Goal: Complete application form: Complete application form

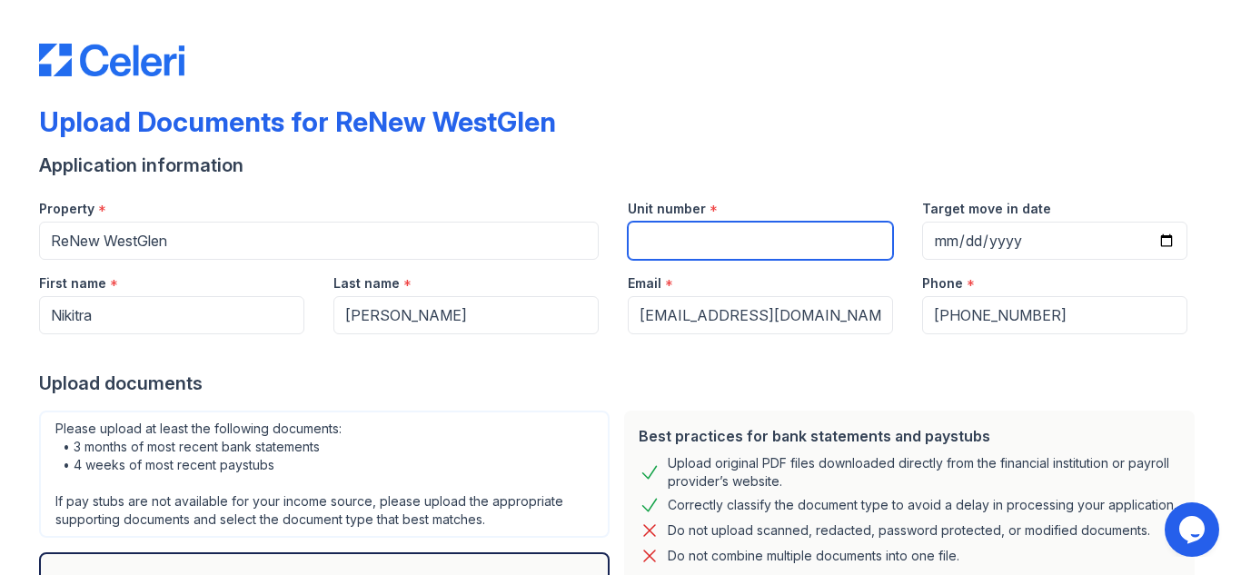
click at [708, 254] on input "Unit number" at bounding box center [760, 241] width 265 height 38
type input "919"
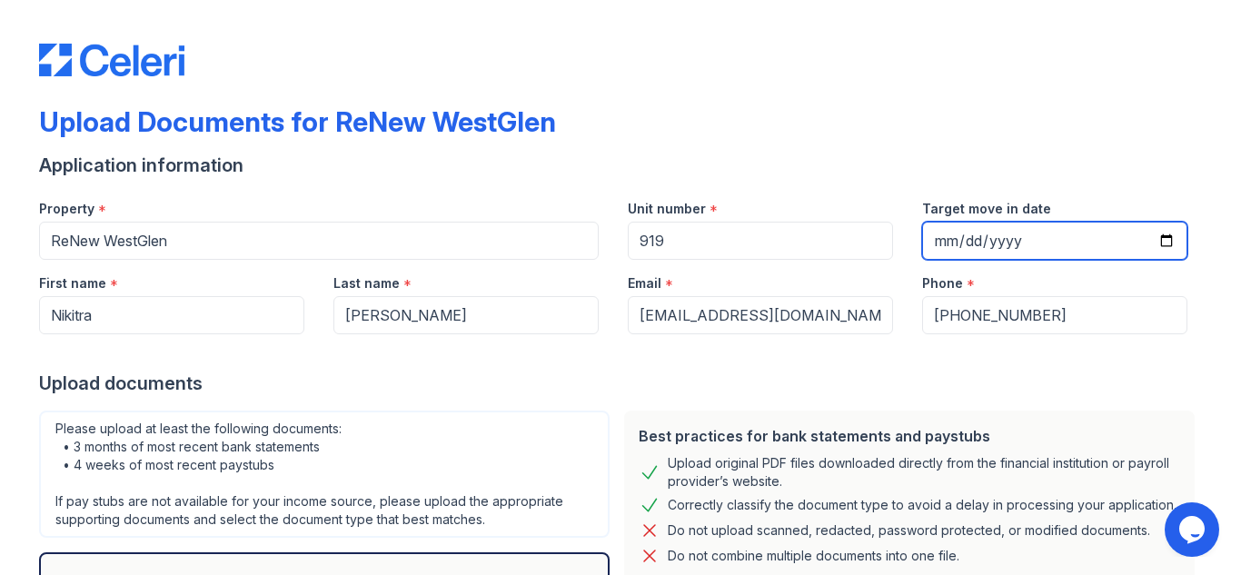
click at [974, 240] on input "Target move in date" at bounding box center [1054, 241] width 265 height 38
click at [1151, 242] on input "Target move in date" at bounding box center [1054, 241] width 265 height 38
type input "[DATE]"
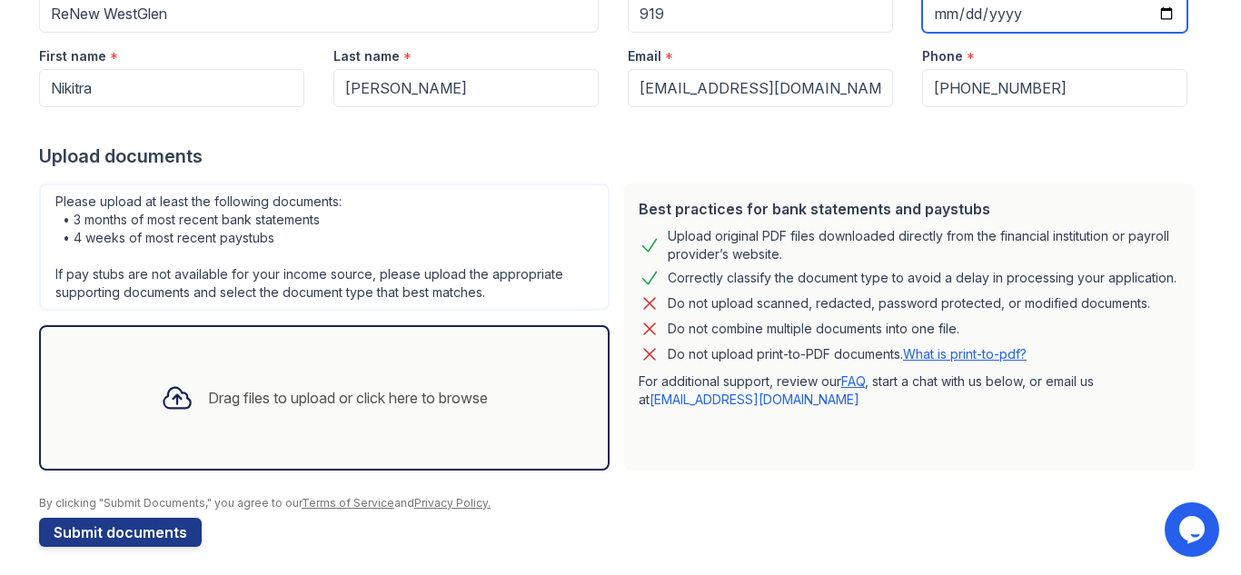
scroll to position [235, 0]
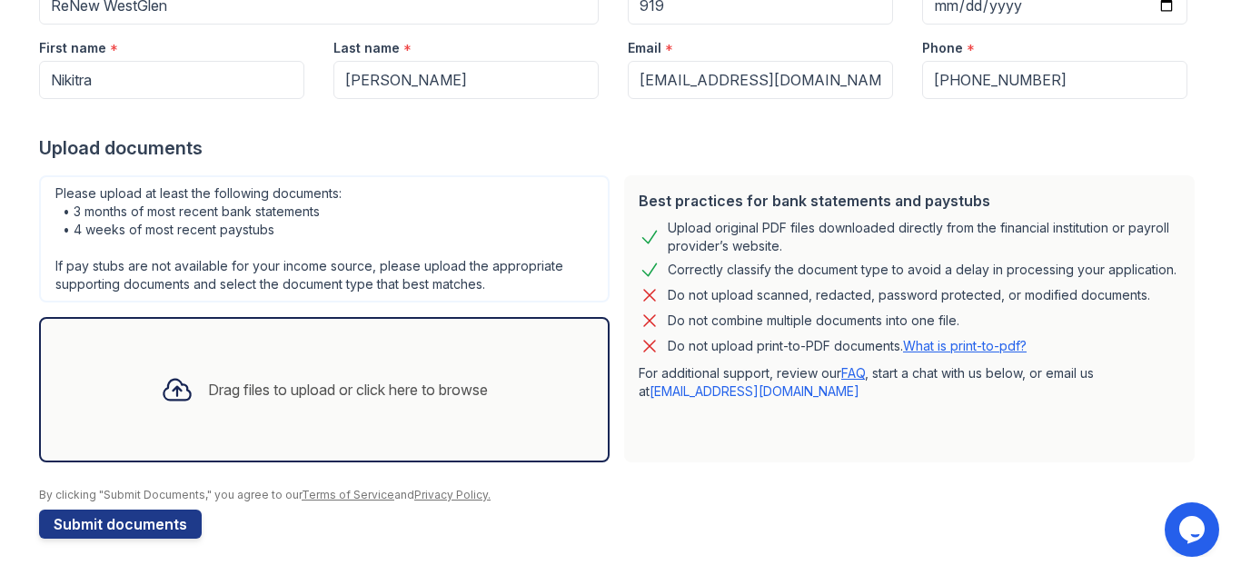
click at [161, 397] on icon at bounding box center [177, 389] width 33 height 33
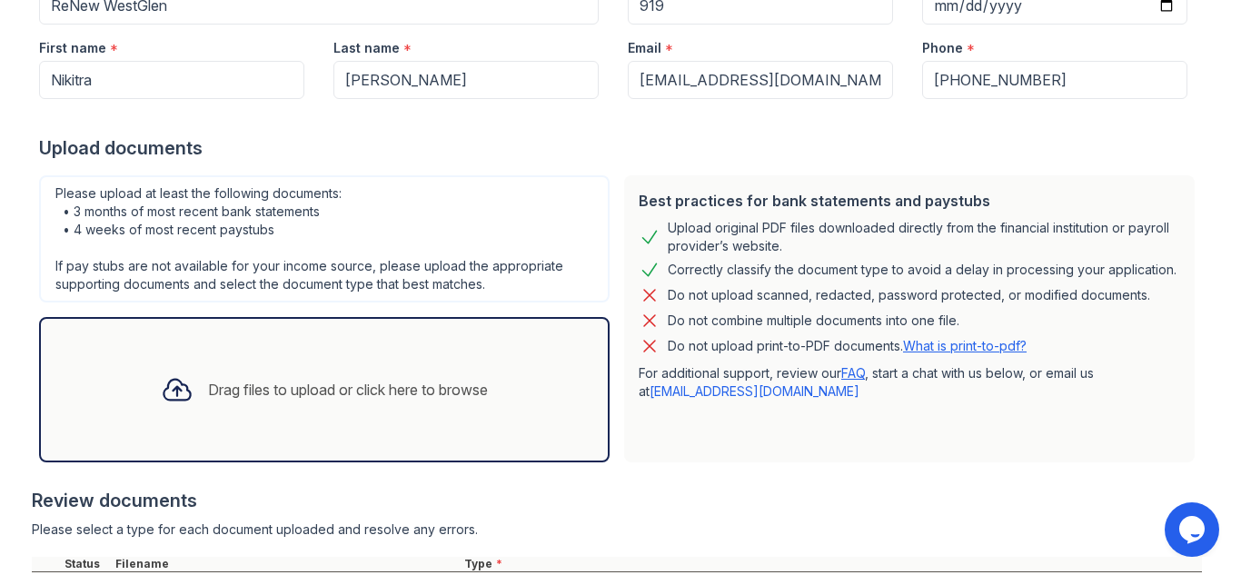
click at [181, 384] on div at bounding box center [176, 389] width 47 height 47
click at [249, 394] on div "Drag files to upload or click here to browse" at bounding box center [348, 390] width 280 height 22
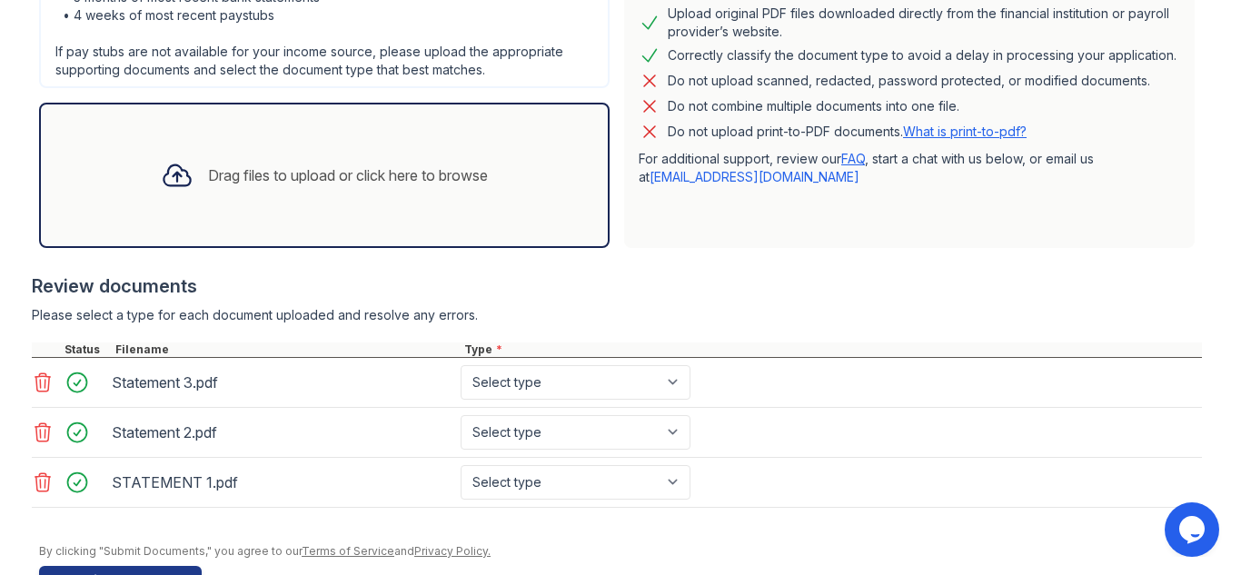
scroll to position [506, 0]
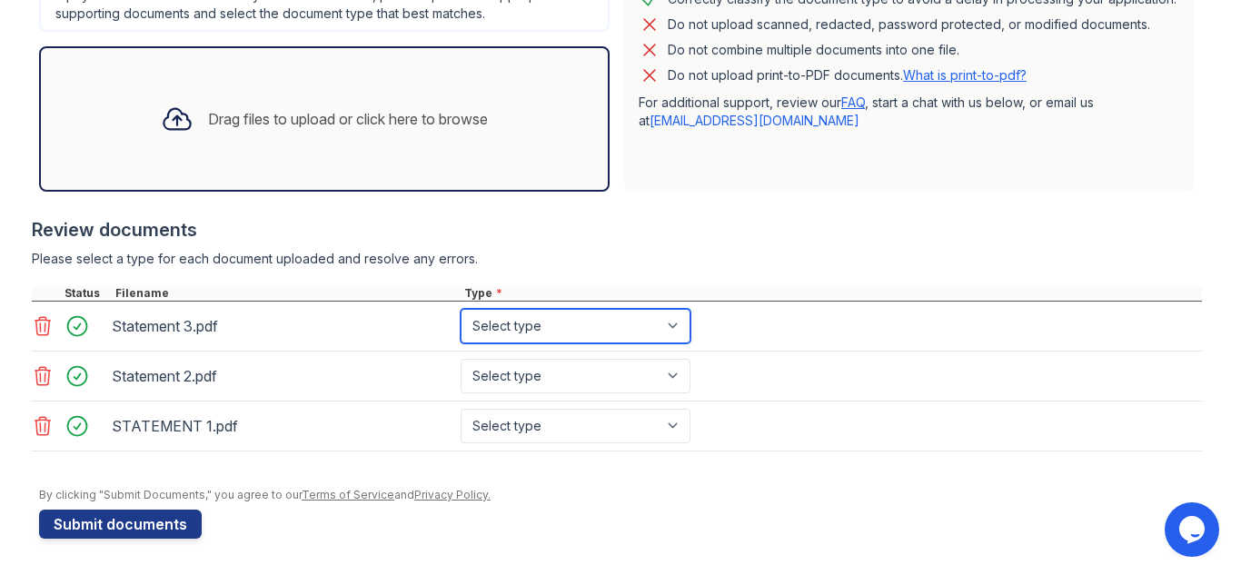
click at [678, 340] on select "Select type Paystub Bank Statement Offer Letter Tax Documents Benefit Award Let…" at bounding box center [575, 326] width 230 height 35
select select "bank_statement"
click at [460, 309] on select "Select type Paystub Bank Statement Offer Letter Tax Documents Benefit Award Let…" at bounding box center [575, 326] width 230 height 35
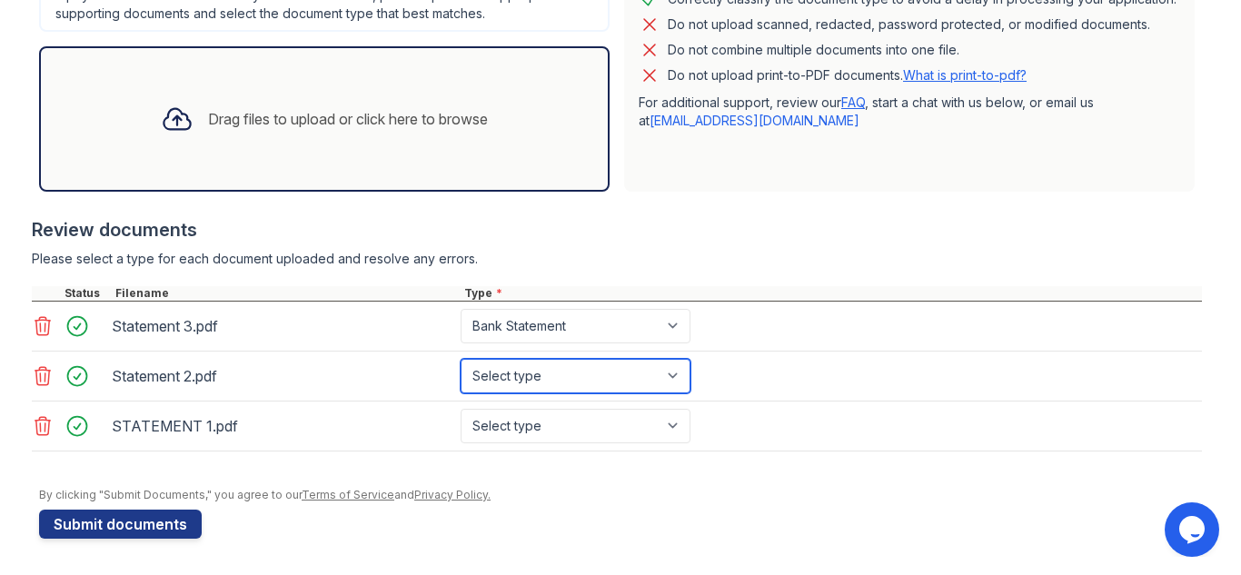
click at [668, 371] on select "Select type Paystub Bank Statement Offer Letter Tax Documents Benefit Award Let…" at bounding box center [575, 376] width 230 height 35
select select "bank_statement"
click at [460, 359] on select "Select type Paystub Bank Statement Offer Letter Tax Documents Benefit Award Let…" at bounding box center [575, 376] width 230 height 35
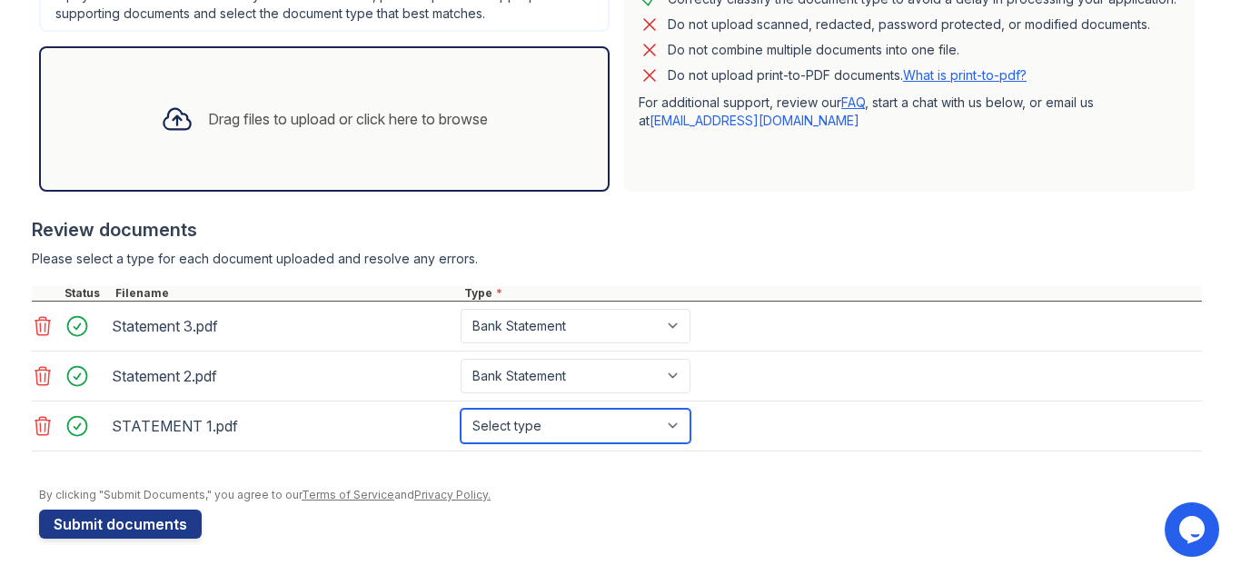
click at [675, 428] on select "Select type Paystub Bank Statement Offer Letter Tax Documents Benefit Award Let…" at bounding box center [575, 426] width 230 height 35
select select "bank_statement"
click at [460, 409] on select "Select type Paystub Bank Statement Offer Letter Tax Documents Benefit Award Let…" at bounding box center [575, 426] width 230 height 35
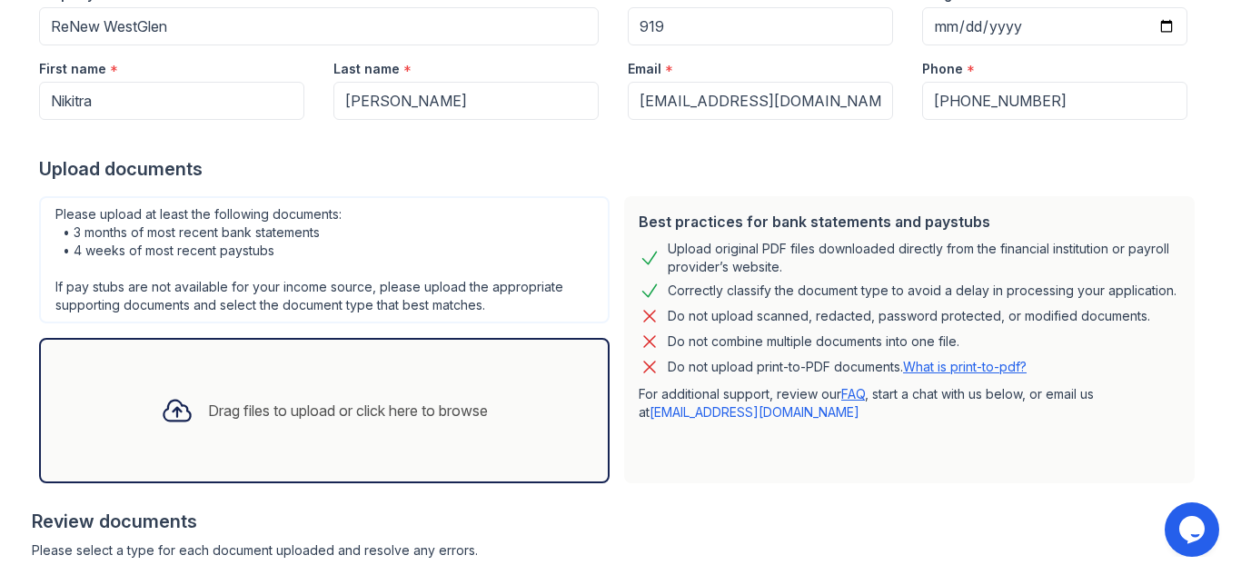
scroll to position [220, 0]
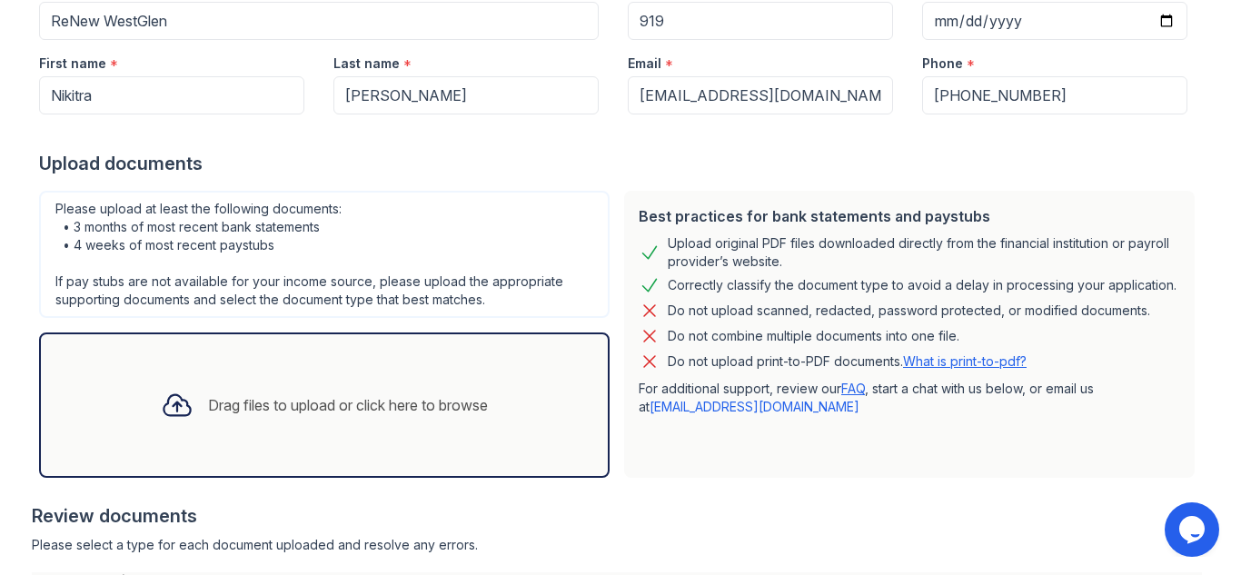
click at [286, 412] on div "Drag files to upload or click here to browse" at bounding box center [348, 405] width 280 height 22
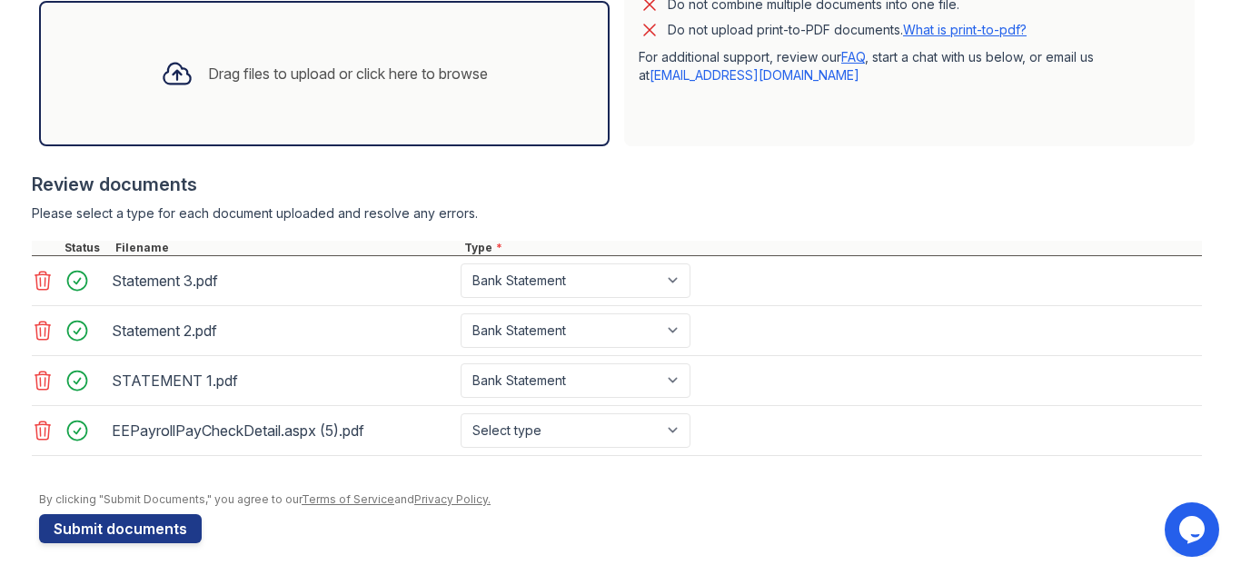
scroll to position [556, 0]
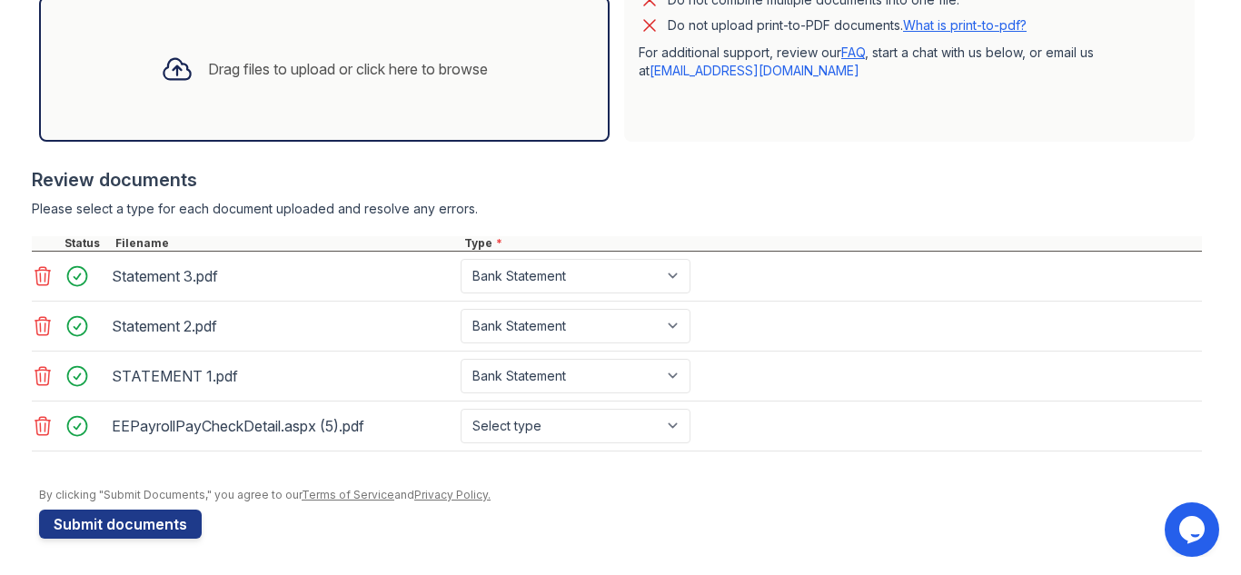
click at [38, 386] on icon at bounding box center [43, 376] width 22 height 22
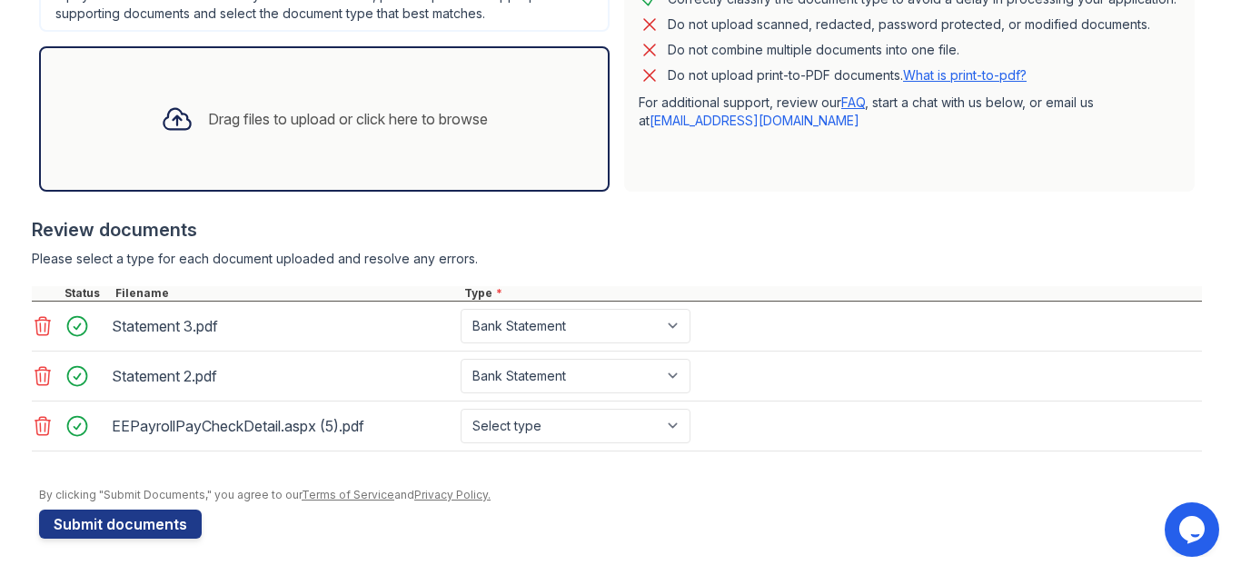
scroll to position [506, 0]
click at [35, 328] on icon at bounding box center [43, 326] width 22 height 22
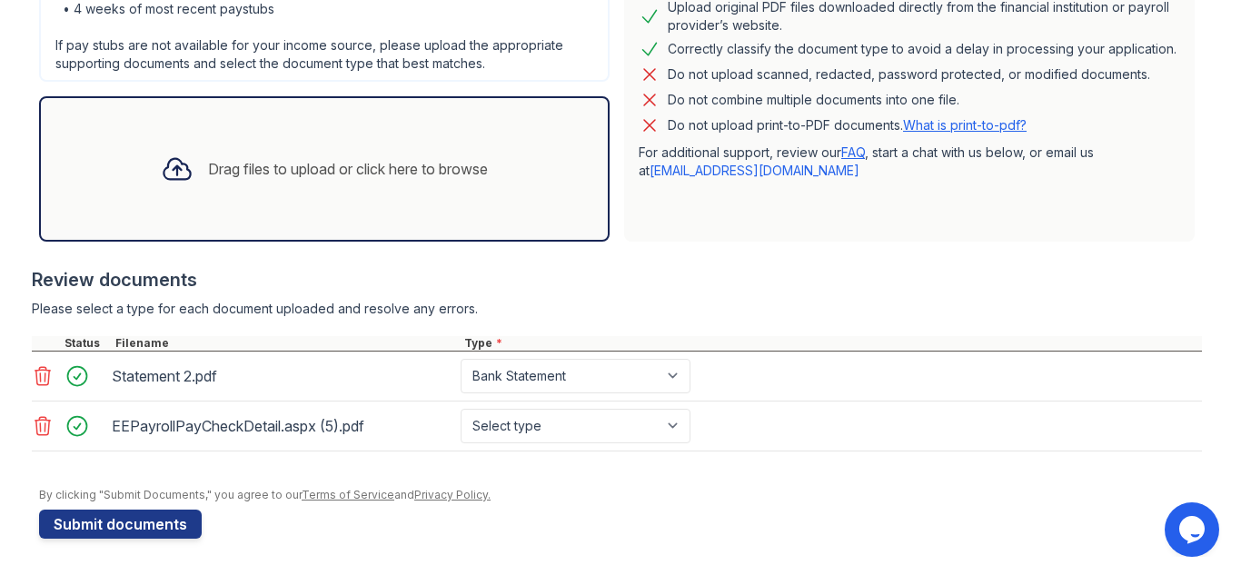
scroll to position [456, 0]
click at [36, 376] on icon at bounding box center [43, 376] width 22 height 22
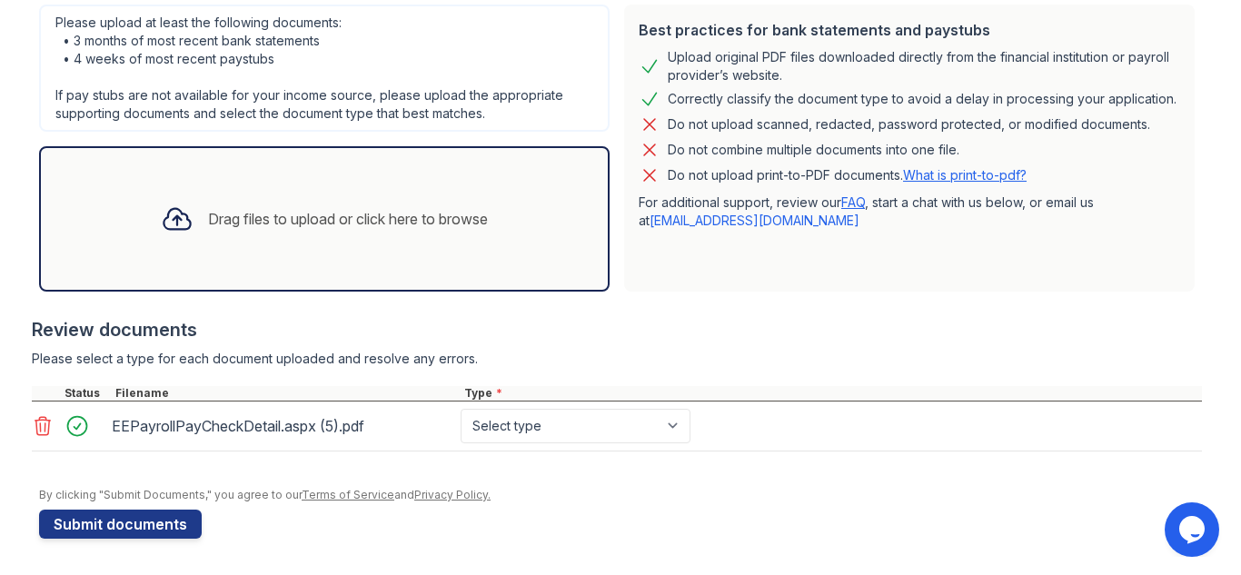
scroll to position [406, 0]
click at [668, 435] on select "Select type Paystub Bank Statement Offer Letter Tax Documents Benefit Award Let…" at bounding box center [575, 426] width 230 height 35
select select "paystub"
click at [460, 409] on select "Select type Paystub Bank Statement Offer Letter Tax Documents Benefit Award Let…" at bounding box center [575, 426] width 230 height 35
click at [931, 309] on div at bounding box center [617, 308] width 1170 height 18
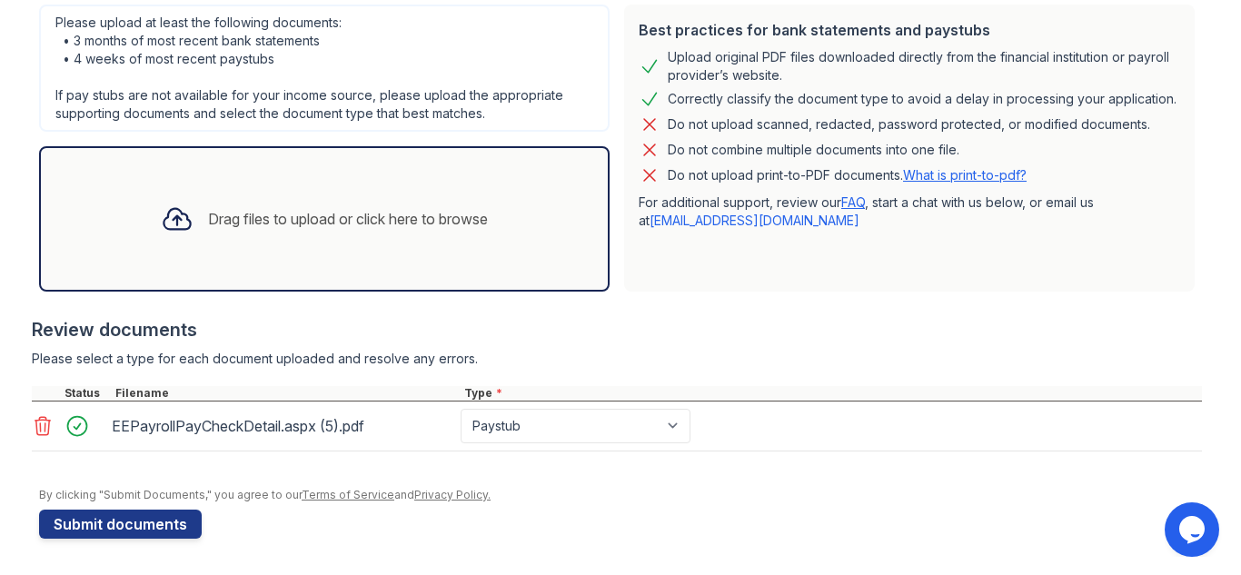
click at [976, 263] on div "Best practices for bank statements and paystubs Upload original PDF files downl…" at bounding box center [909, 148] width 570 height 287
